Goal: Transaction & Acquisition: Purchase product/service

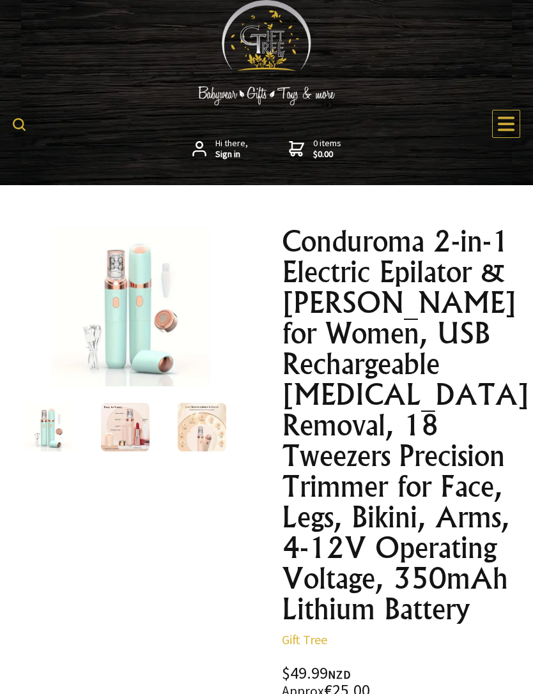
click at [510, 129] on icon at bounding box center [506, 124] width 17 height 15
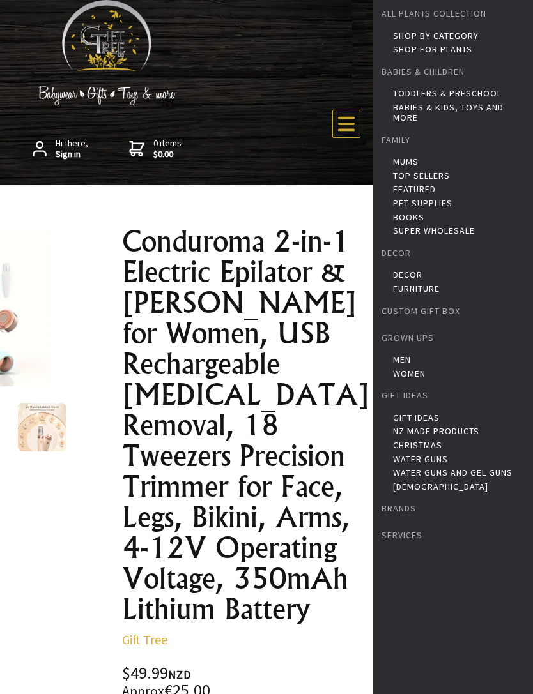
click at [300, 417] on h1 "Conduroma 2-in-1 Electric Epilator & [PERSON_NAME] for Women, USB Rechargeable …" at bounding box center [242, 425] width 241 height 399
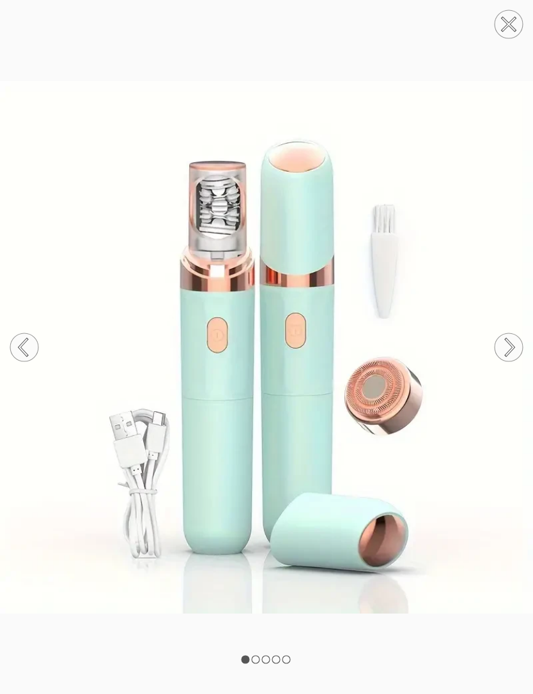
click at [507, 349] on circle at bounding box center [508, 347] width 28 height 28
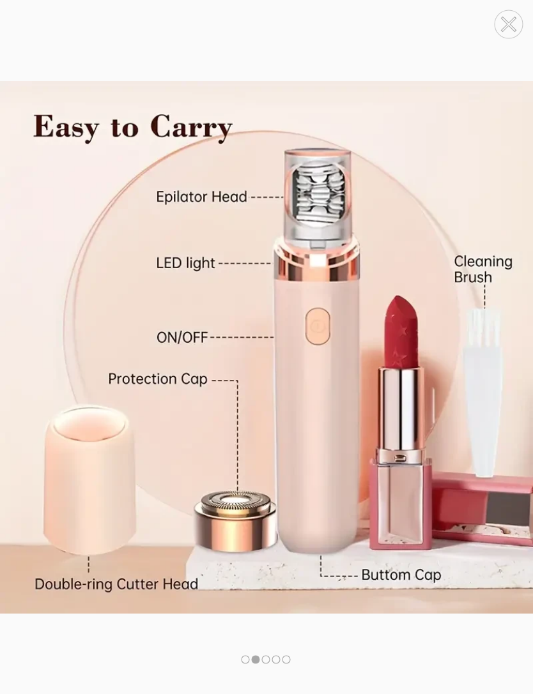
click at [506, 313] on img at bounding box center [266, 348] width 533 height 556
click at [510, 352] on icon at bounding box center [510, 347] width 8 height 16
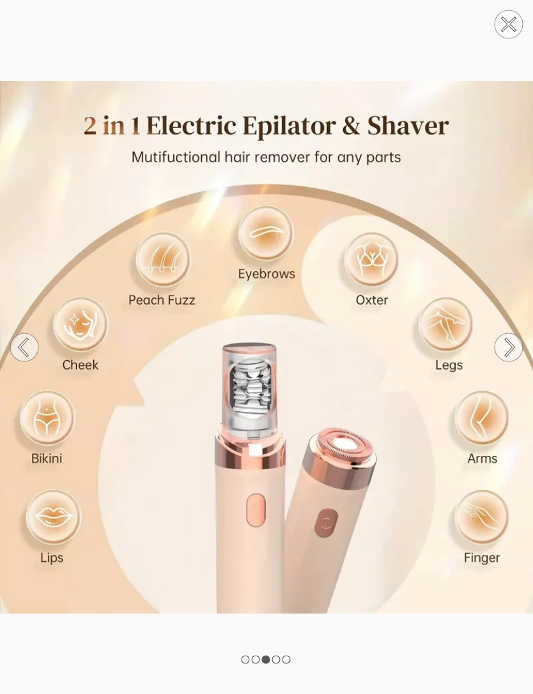
click at [516, 340] on circle at bounding box center [508, 347] width 28 height 28
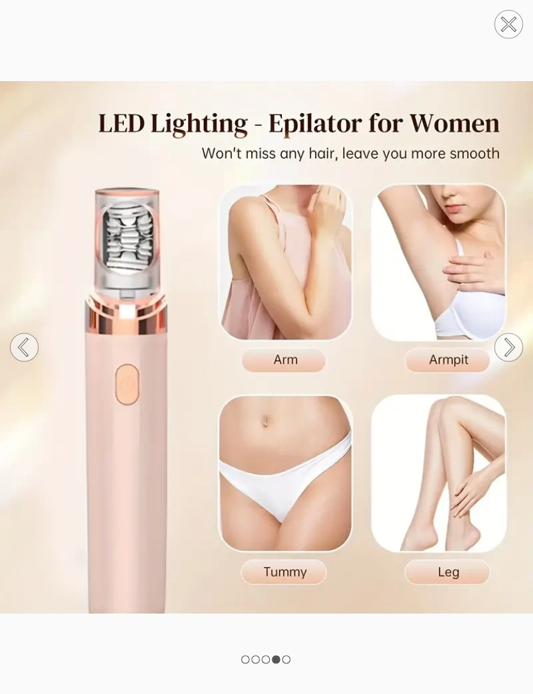
click at [515, 353] on circle at bounding box center [508, 347] width 28 height 28
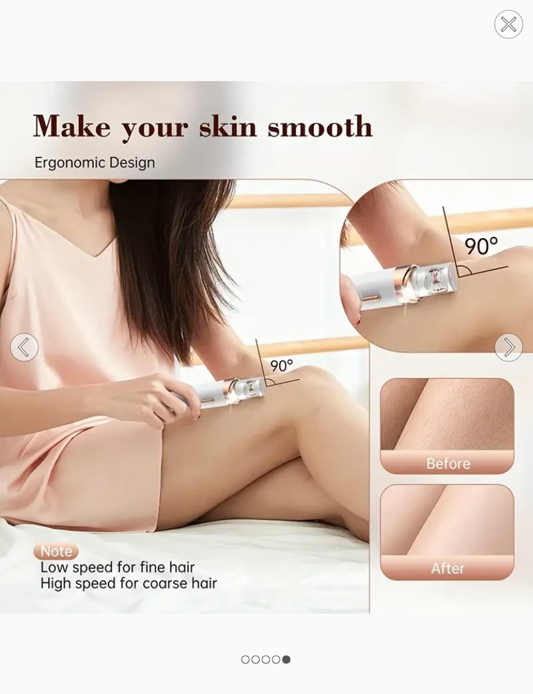
click at [515, 351] on circle at bounding box center [508, 347] width 28 height 28
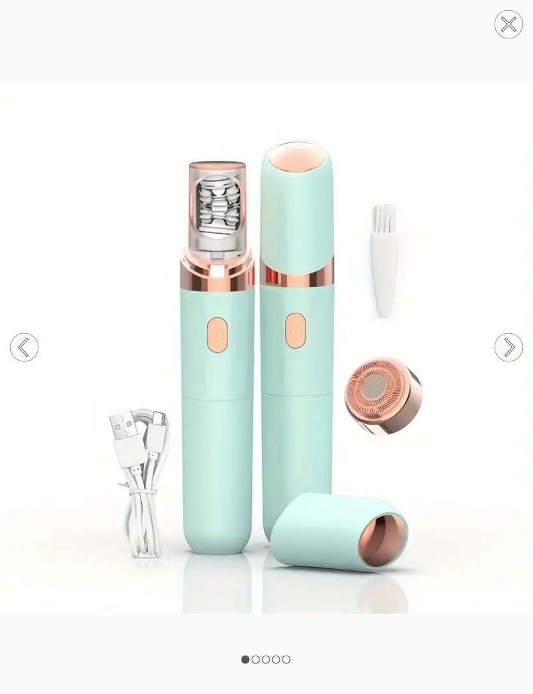
click at [513, 346] on icon at bounding box center [510, 347] width 8 height 17
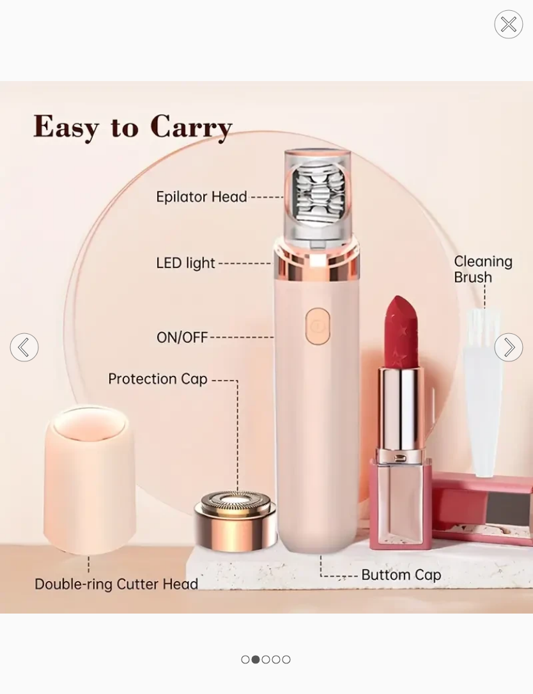
click at [512, 349] on icon at bounding box center [510, 347] width 8 height 17
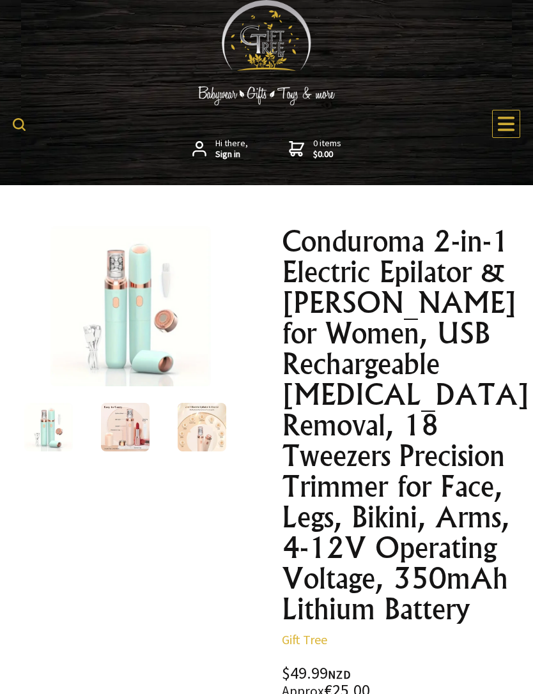
click at [125, 423] on img at bounding box center [125, 427] width 49 height 49
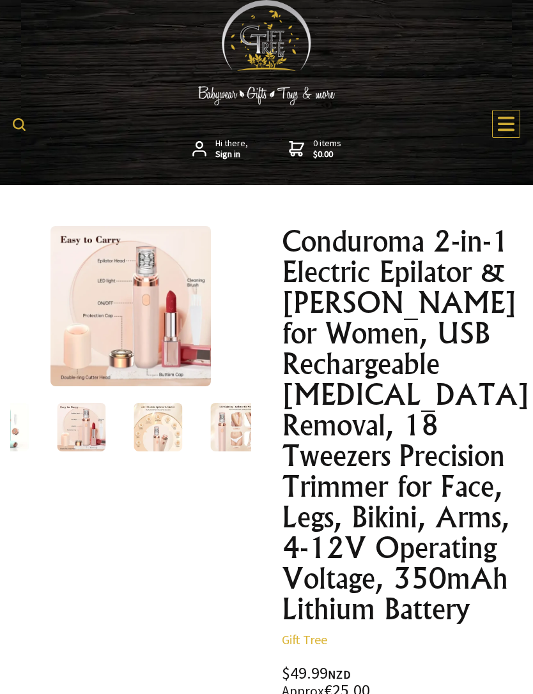
click at [153, 341] on img at bounding box center [130, 306] width 160 height 160
